Goal: Information Seeking & Learning: Learn about a topic

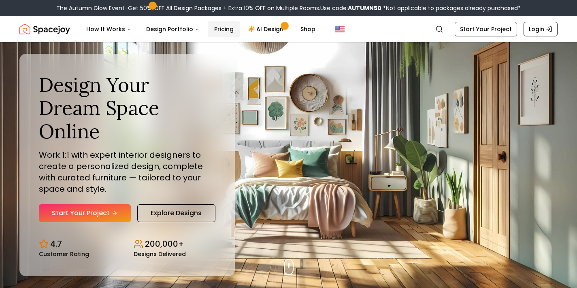
click at [216, 25] on link "Pricing" at bounding box center [224, 29] width 32 height 16
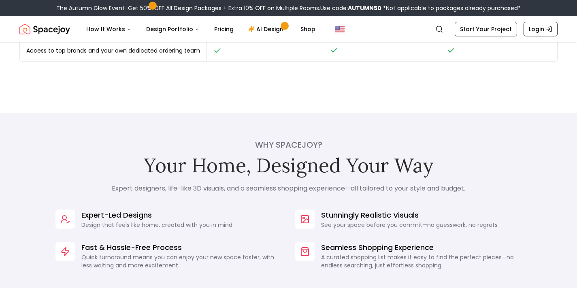
scroll to position [512, 0]
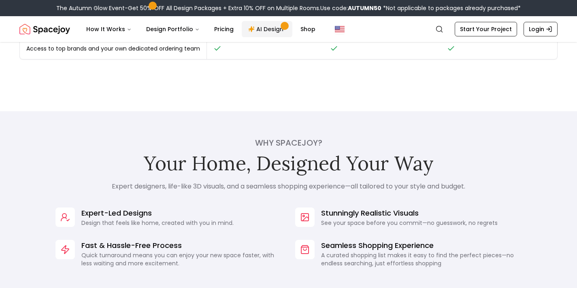
click at [266, 30] on link "AI Design" at bounding box center [267, 29] width 51 height 16
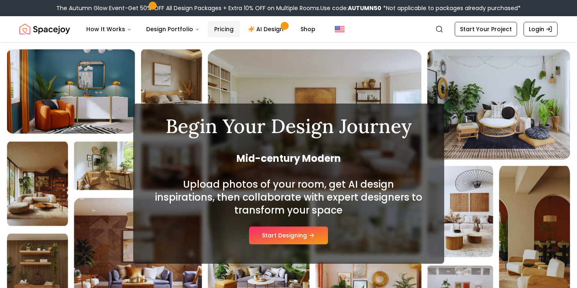
click at [215, 28] on link "Pricing" at bounding box center [224, 29] width 32 height 16
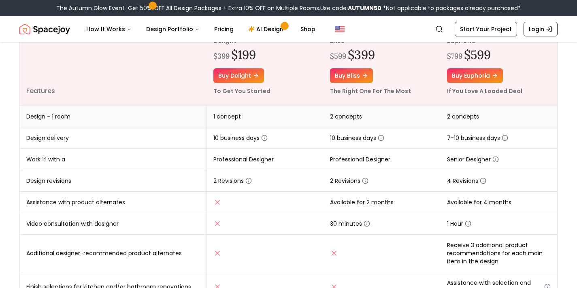
scroll to position [121, 0]
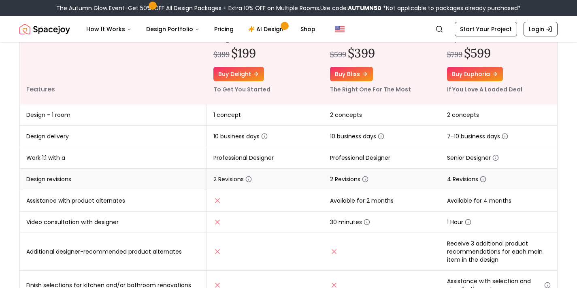
click at [482, 177] on icon "button" at bounding box center [483, 179] width 6 height 6
click at [366, 179] on icon "button" at bounding box center [365, 179] width 6 height 6
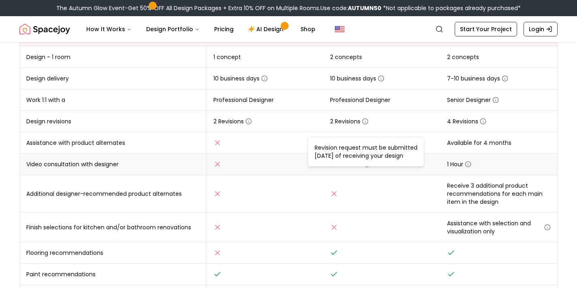
scroll to position [181, 0]
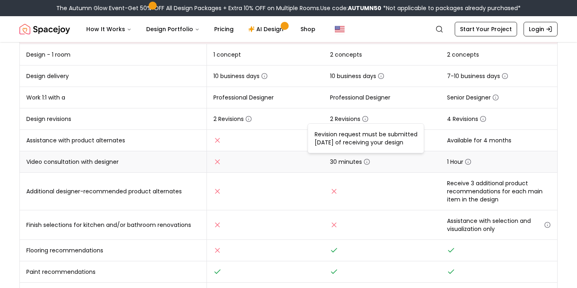
click at [533, 162] on td "1 Hour" at bounding box center [498, 161] width 117 height 21
